Goal: Navigation & Orientation: Understand site structure

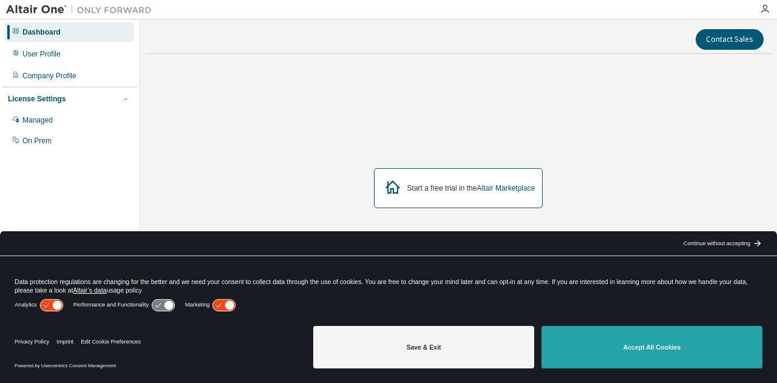
click at [708, 358] on button "Accept All Cookies" at bounding box center [652, 347] width 221 height 42
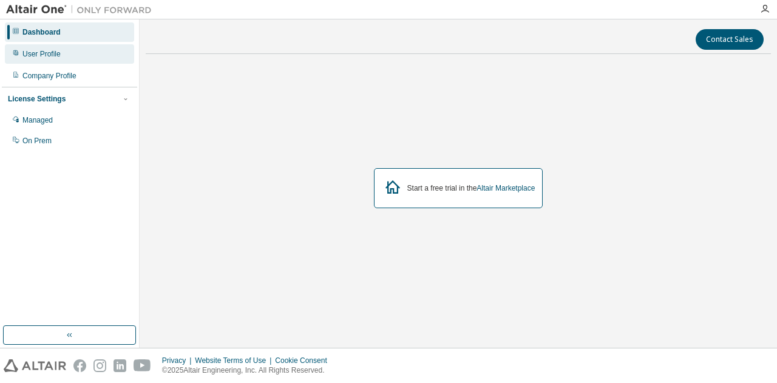
click at [84, 55] on div "User Profile" at bounding box center [69, 53] width 129 height 19
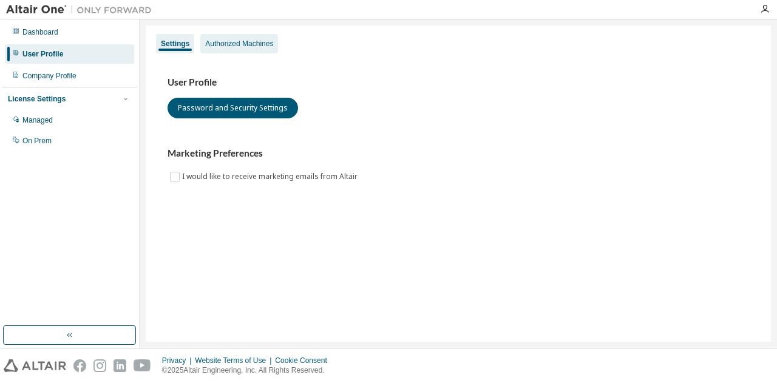
click at [238, 47] on div "Authorized Machines" at bounding box center [239, 44] width 68 height 10
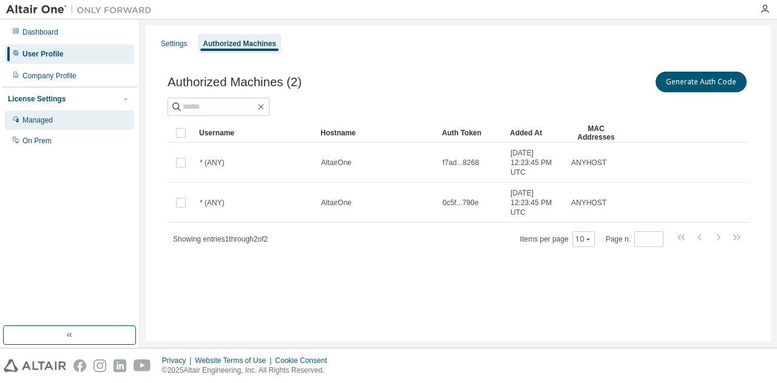
click at [65, 121] on div "Managed" at bounding box center [69, 119] width 129 height 19
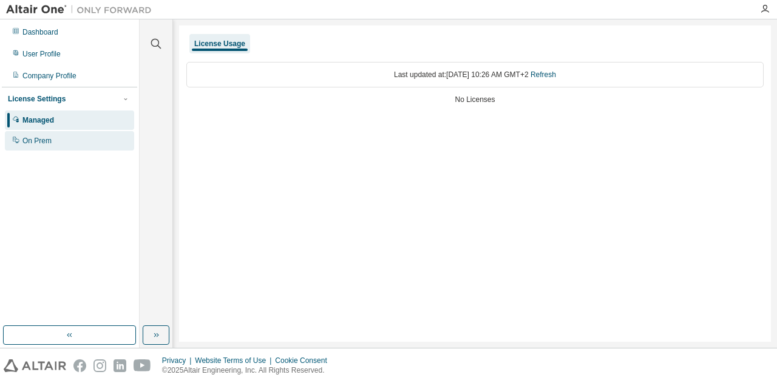
click at [69, 138] on div "On Prem" at bounding box center [69, 140] width 129 height 19
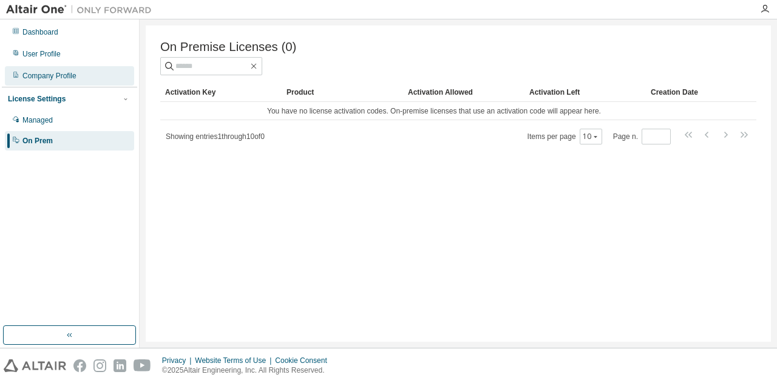
click at [36, 78] on div "Company Profile" at bounding box center [49, 76] width 54 height 10
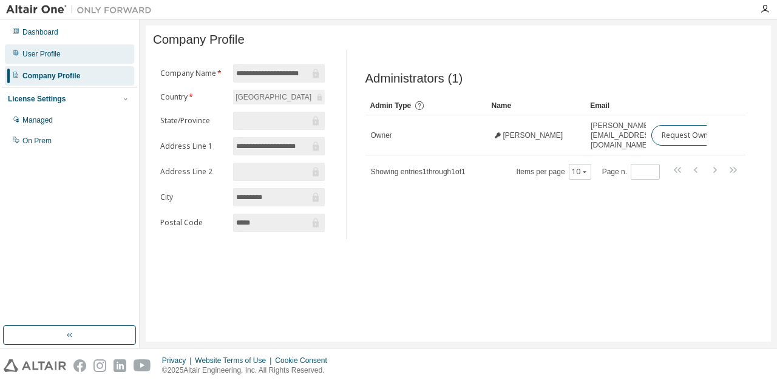
click at [23, 55] on div "User Profile" at bounding box center [41, 54] width 38 height 10
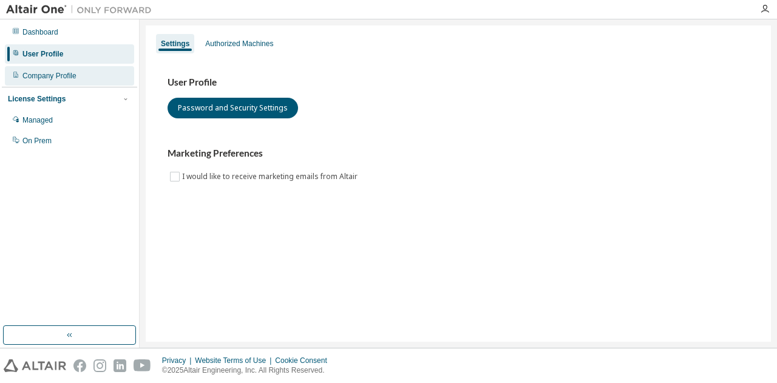
click at [42, 73] on div "Company Profile" at bounding box center [49, 76] width 54 height 10
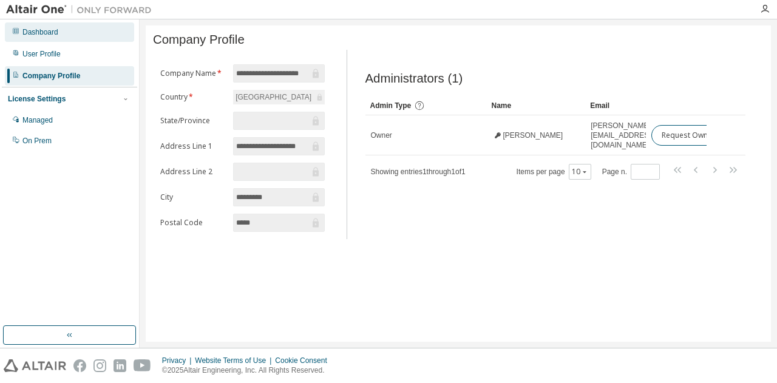
click at [47, 33] on div "Dashboard" at bounding box center [40, 32] width 36 height 10
